Goal: Book appointment/travel/reservation

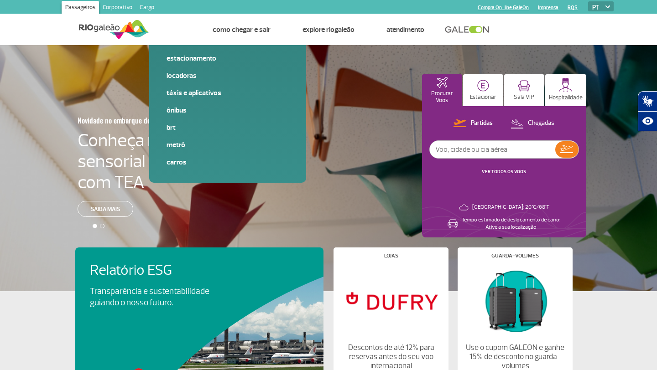
scroll to position [0, 0]
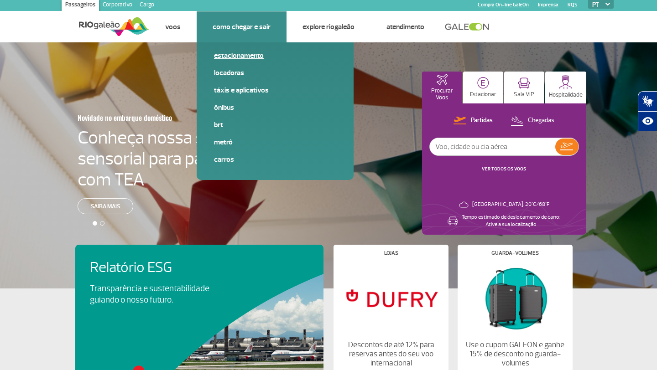
click at [243, 63] on span "Estacionamento" at bounding box center [275, 59] width 122 height 17
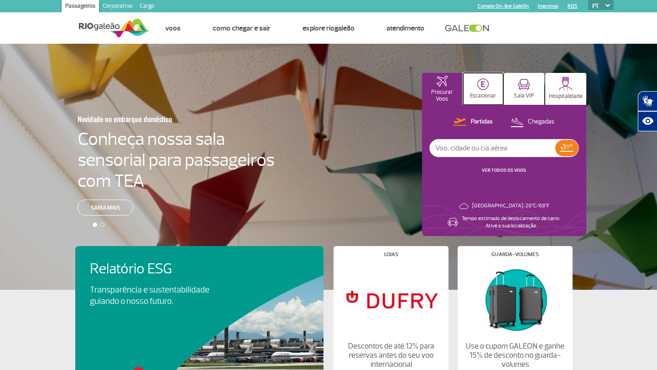
click at [483, 90] on img at bounding box center [483, 84] width 12 height 12
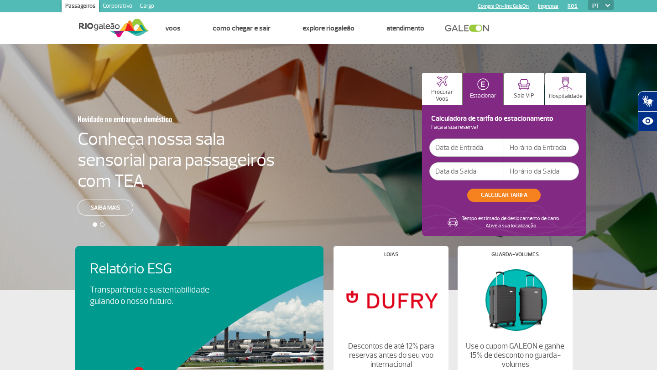
click at [476, 152] on input "text" at bounding box center [466, 148] width 75 height 18
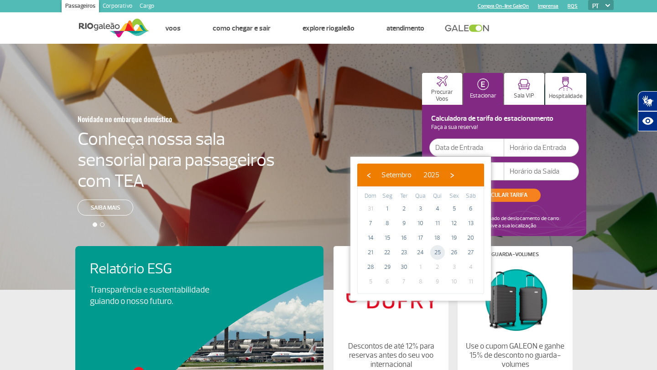
click at [435, 254] on span "25" at bounding box center [437, 252] width 15 height 15
type input "[DATE]"
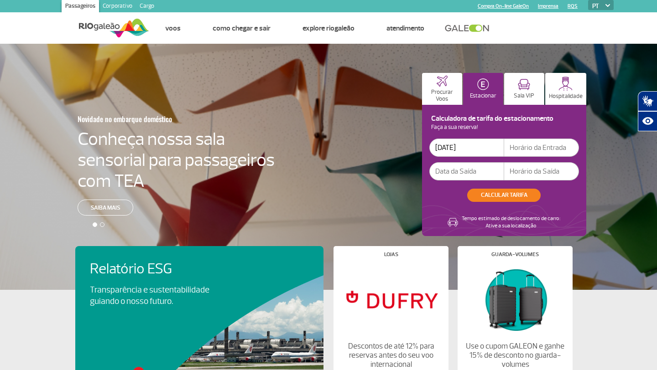
click at [523, 145] on input "text" at bounding box center [541, 148] width 75 height 18
type input "16:30"
click at [465, 172] on input "text" at bounding box center [466, 171] width 75 height 18
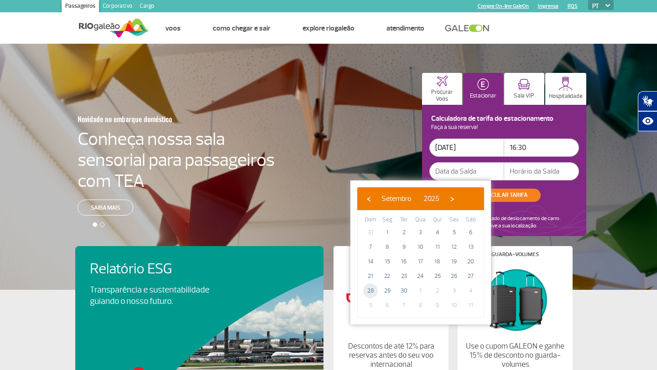
drag, startPoint x: 369, startPoint y: 290, endPoint x: 395, endPoint y: 275, distance: 29.0
click at [369, 290] on span "28" at bounding box center [370, 291] width 15 height 15
type input "[DATE]"
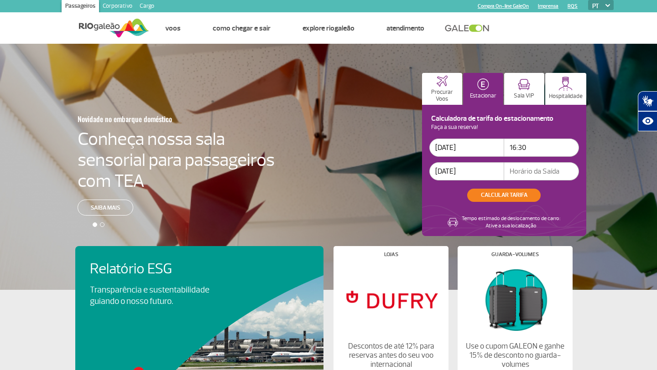
click at [545, 169] on input "text" at bounding box center [541, 171] width 75 height 18
type input "23:00"
click at [519, 197] on button "CALCULAR TARIFA" at bounding box center [503, 195] width 73 height 13
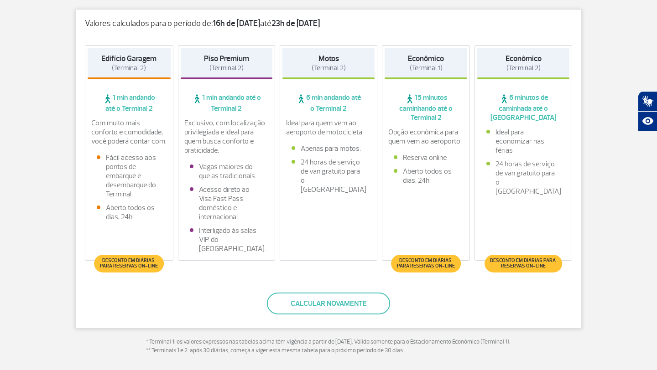
scroll to position [171, 0]
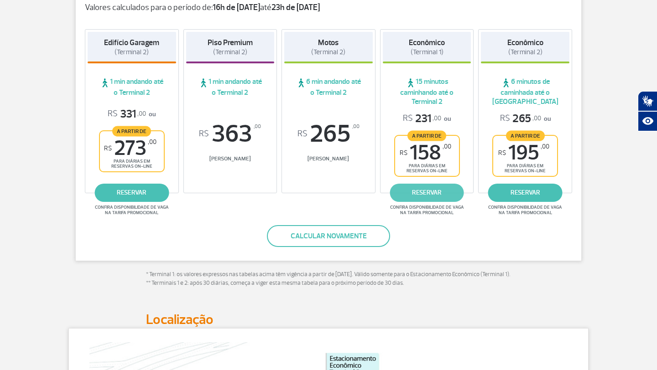
click at [432, 192] on link "reservar" at bounding box center [427, 193] width 74 height 18
